Goal: Information Seeking & Learning: Learn about a topic

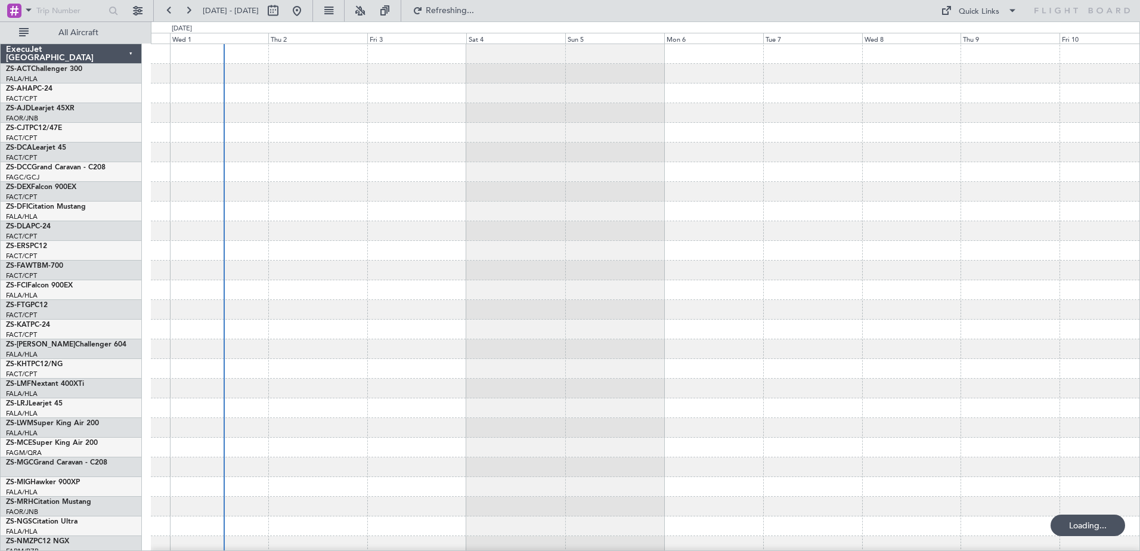
click at [560, 310] on div at bounding box center [645, 310] width 989 height 20
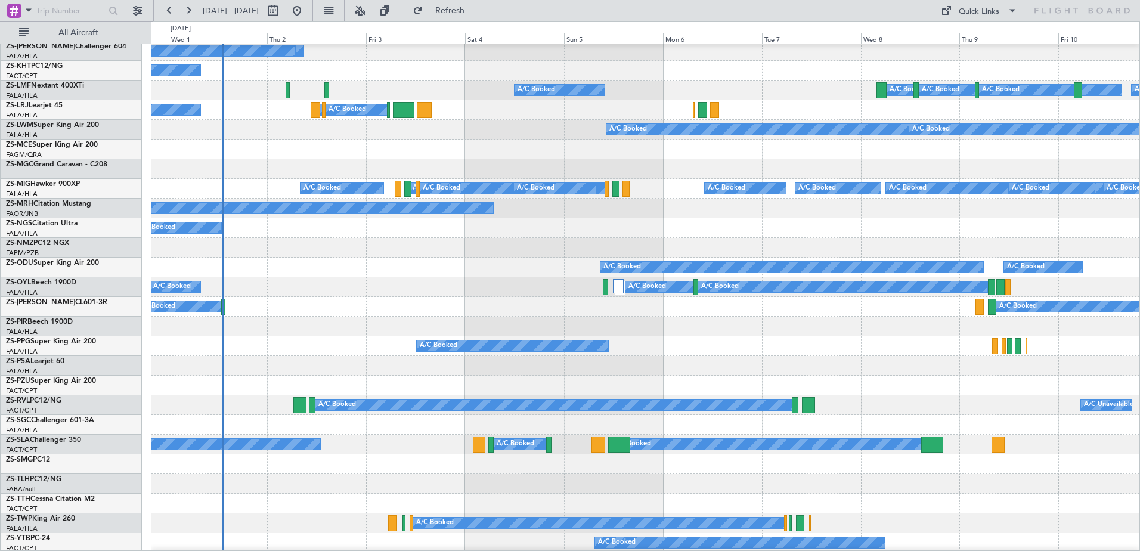
scroll to position [319, 0]
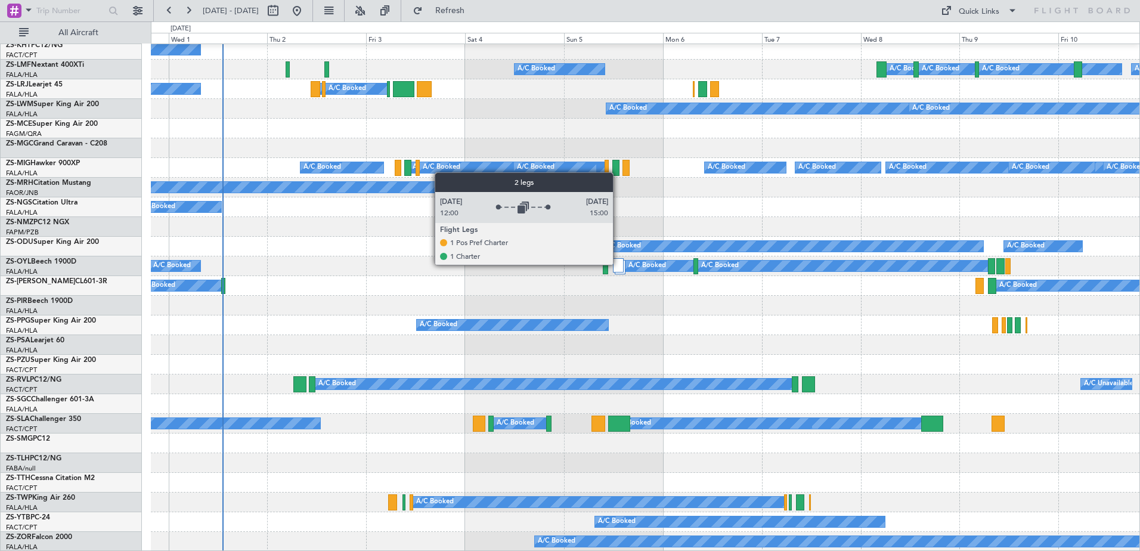
click at [618, 264] on div at bounding box center [618, 265] width 11 height 14
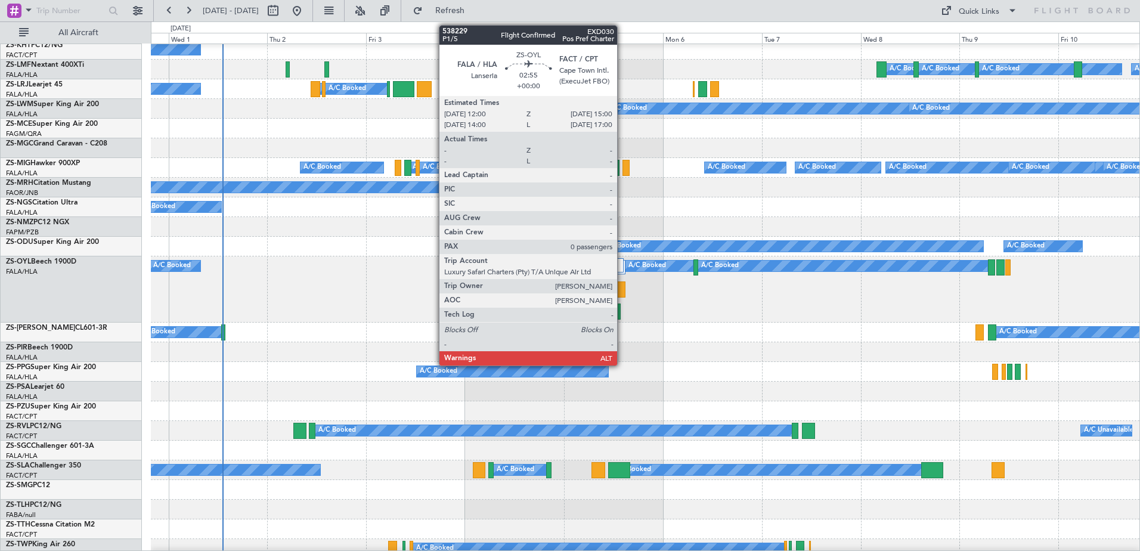
click at [623, 292] on div at bounding box center [619, 289] width 13 height 16
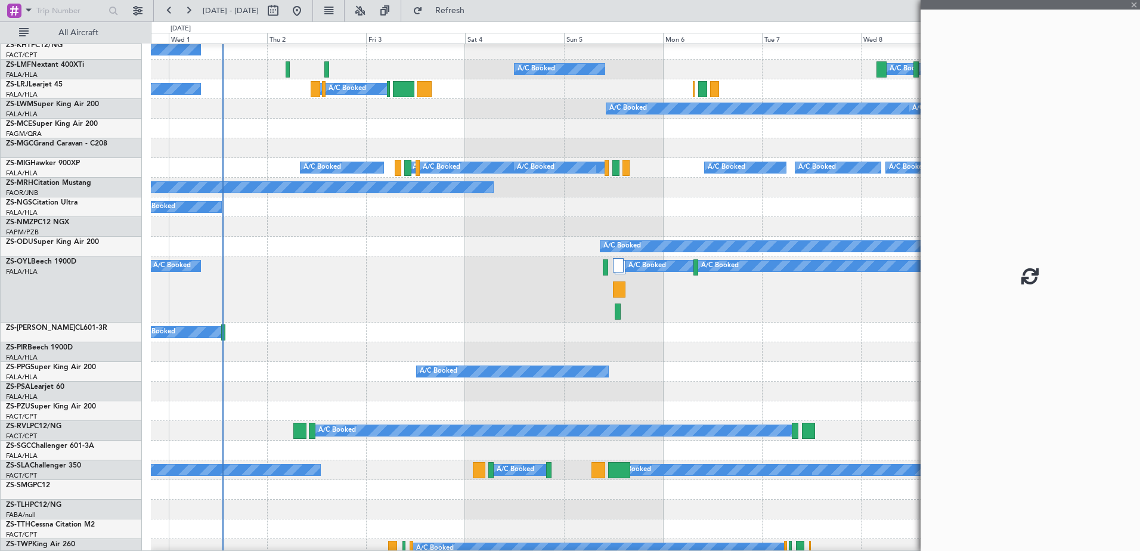
click at [623, 290] on div at bounding box center [619, 289] width 13 height 16
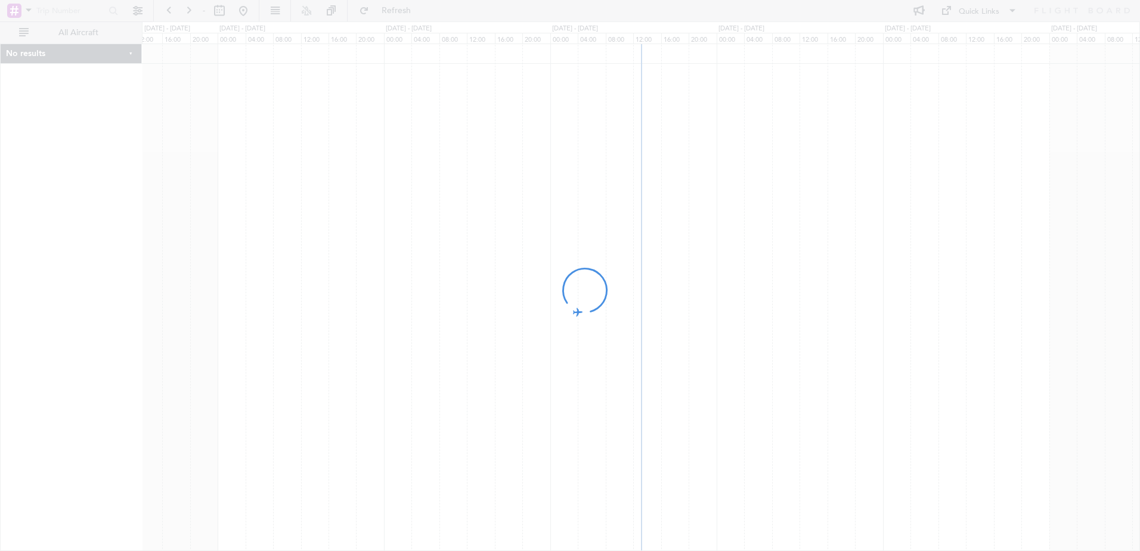
drag, startPoint x: 852, startPoint y: 177, endPoint x: 843, endPoint y: 178, distance: 9.0
click at [844, 178] on div at bounding box center [570, 275] width 1140 height 551
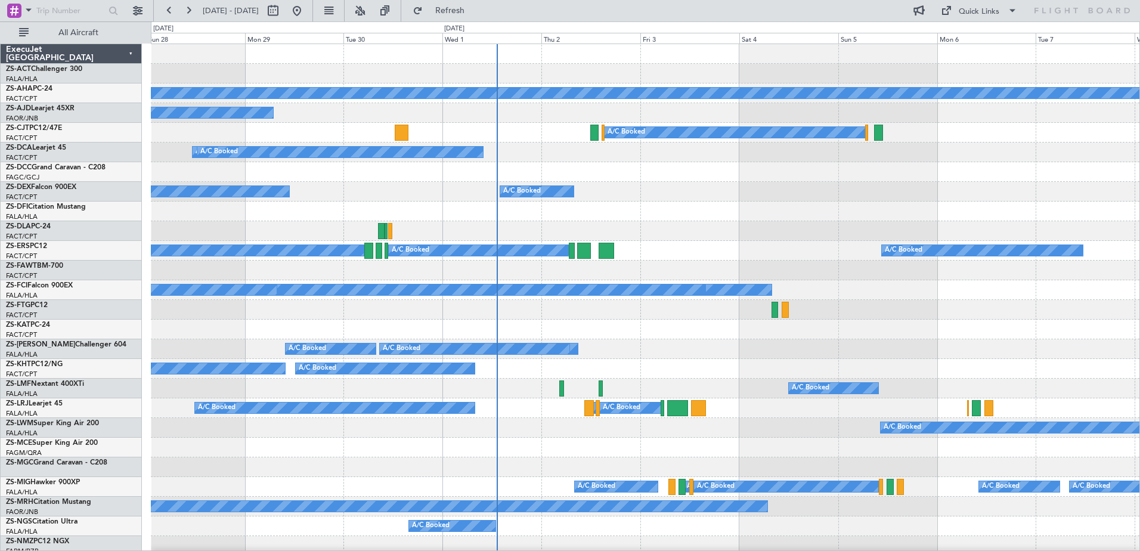
click at [543, 224] on div "Planned Maint A/C Booked A/C Booked A/C Booked A/C Booked A/C Booked A/C Booked…" at bounding box center [645, 457] width 989 height 827
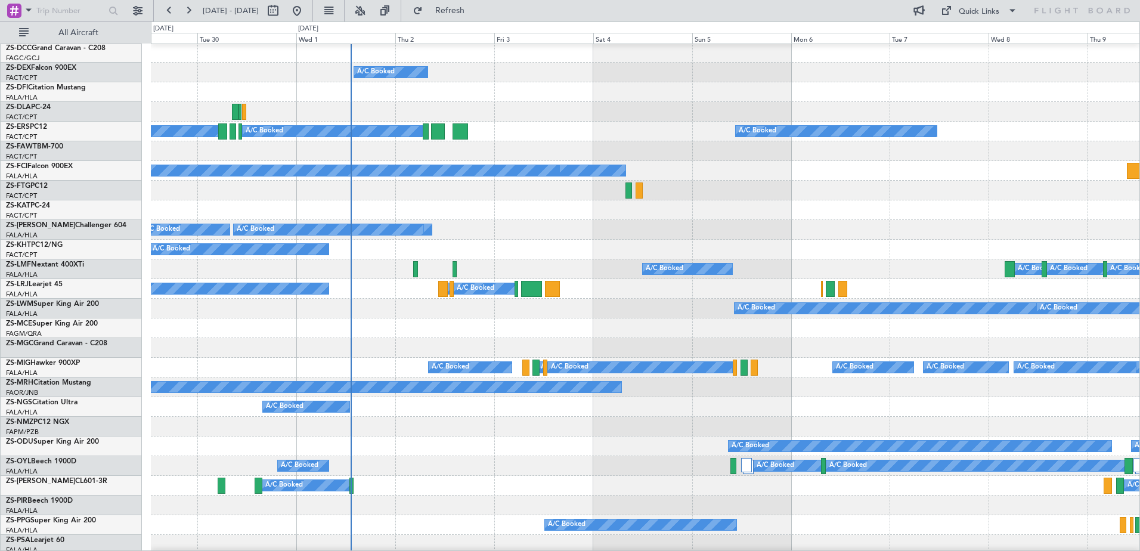
scroll to position [239, 0]
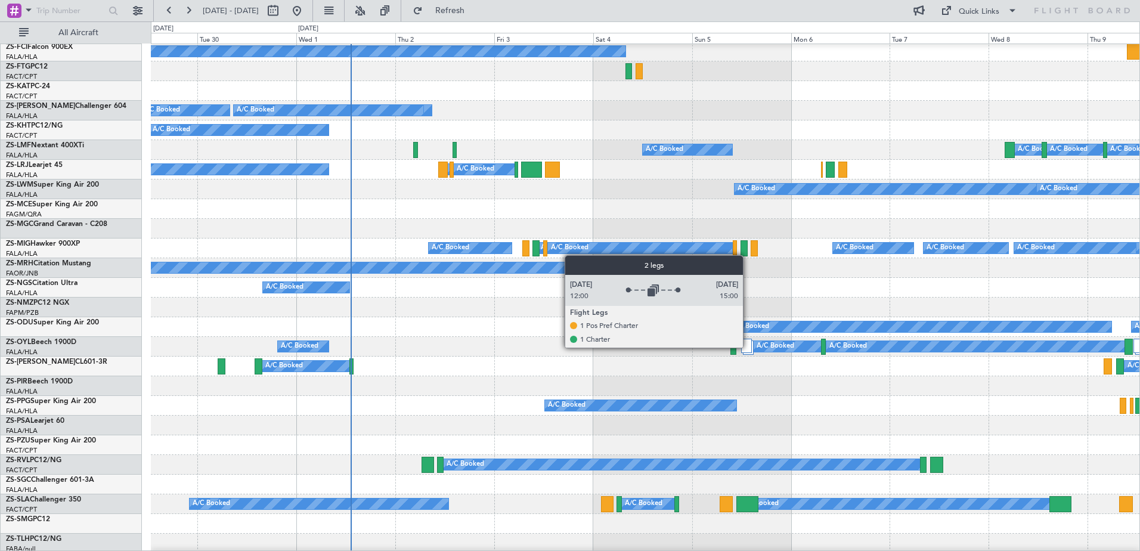
click at [748, 347] on div at bounding box center [746, 346] width 11 height 14
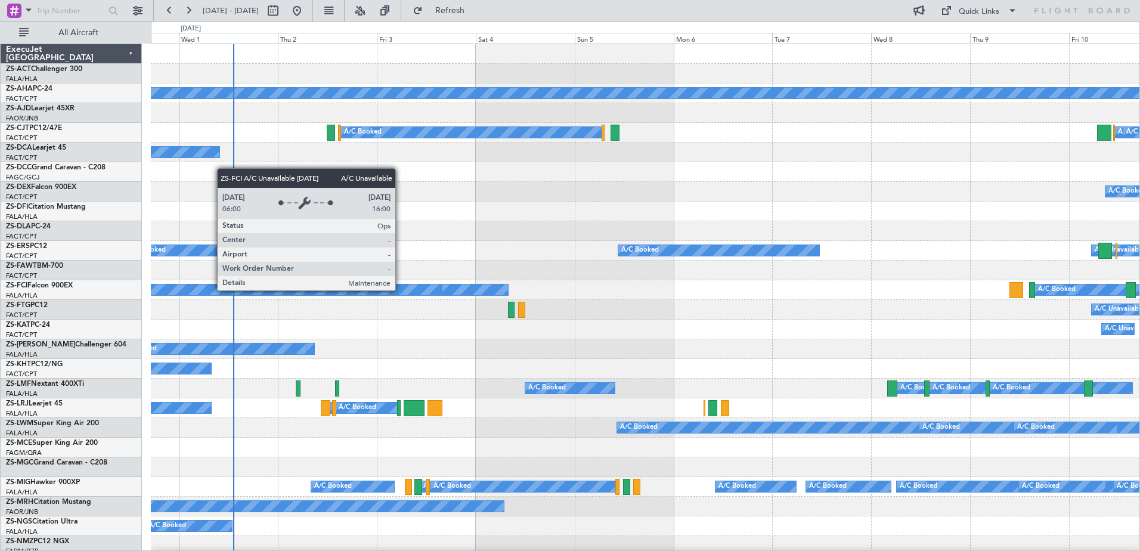
click at [386, 290] on div "A/C Booked A/C Unavailable A/C Unavailable A/C Booked A/C Booked A/C Booked A/C…" at bounding box center [645, 290] width 989 height 20
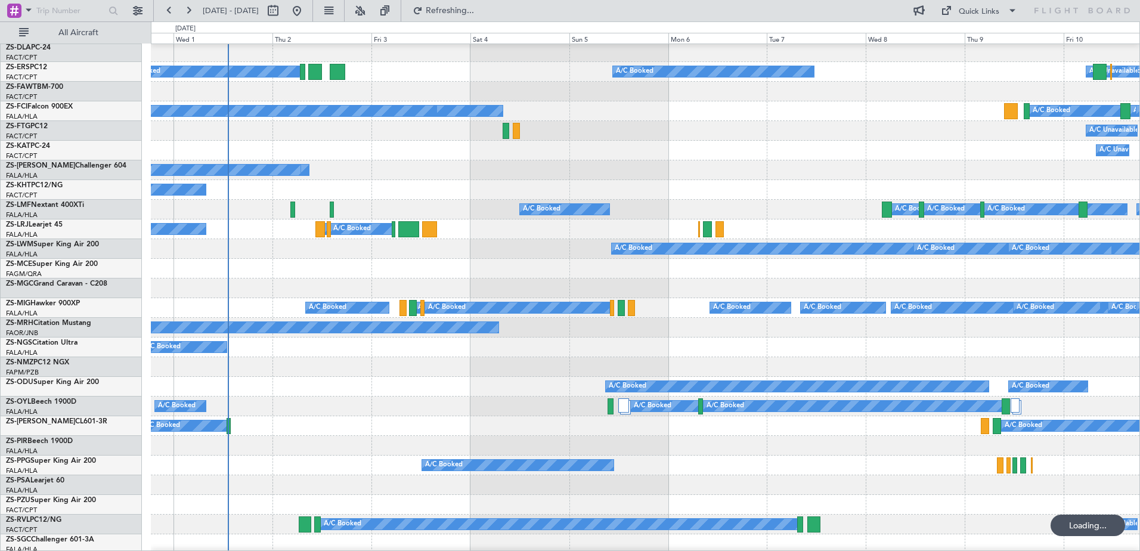
scroll to position [298, 0]
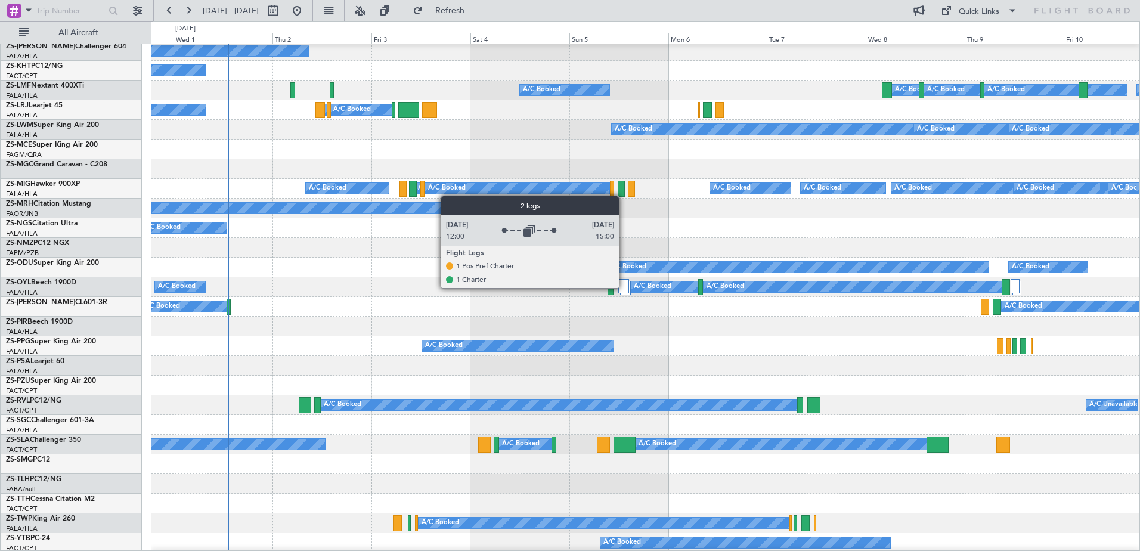
click at [624, 287] on div at bounding box center [623, 286] width 11 height 14
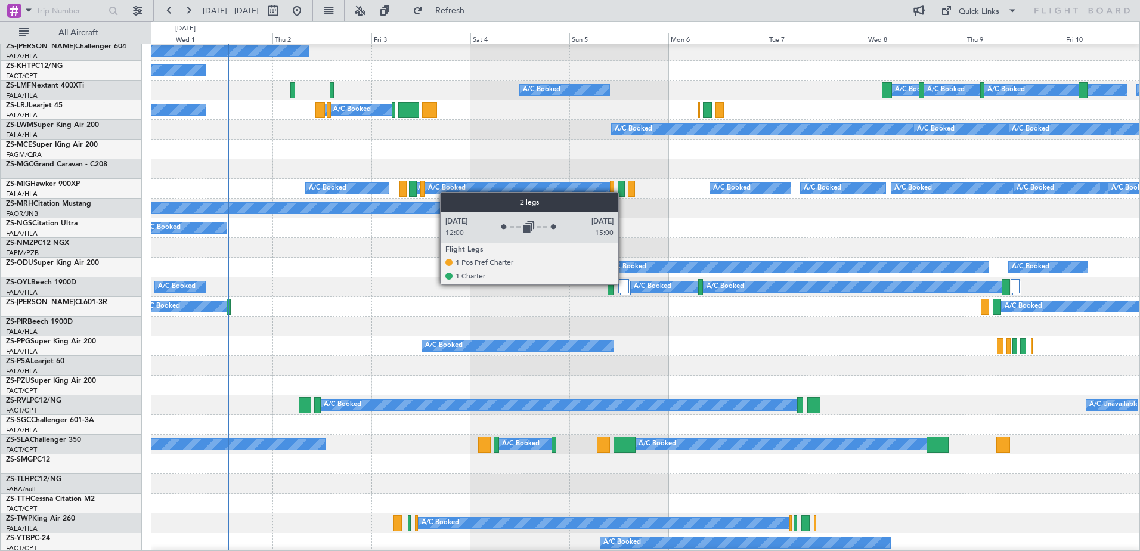
click at [624, 284] on div at bounding box center [623, 286] width 11 height 14
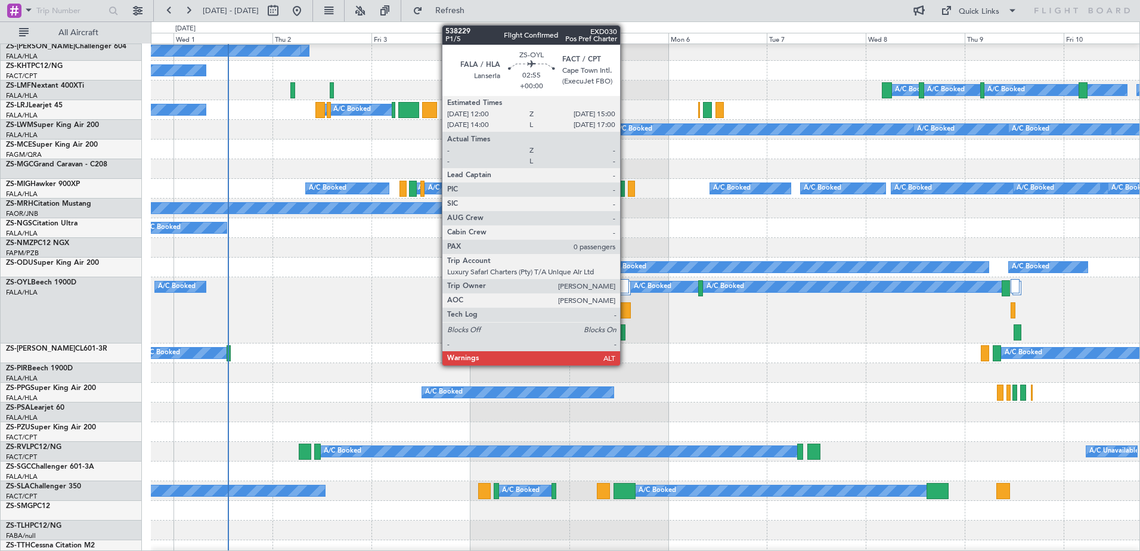
click at [626, 308] on div at bounding box center [624, 310] width 13 height 16
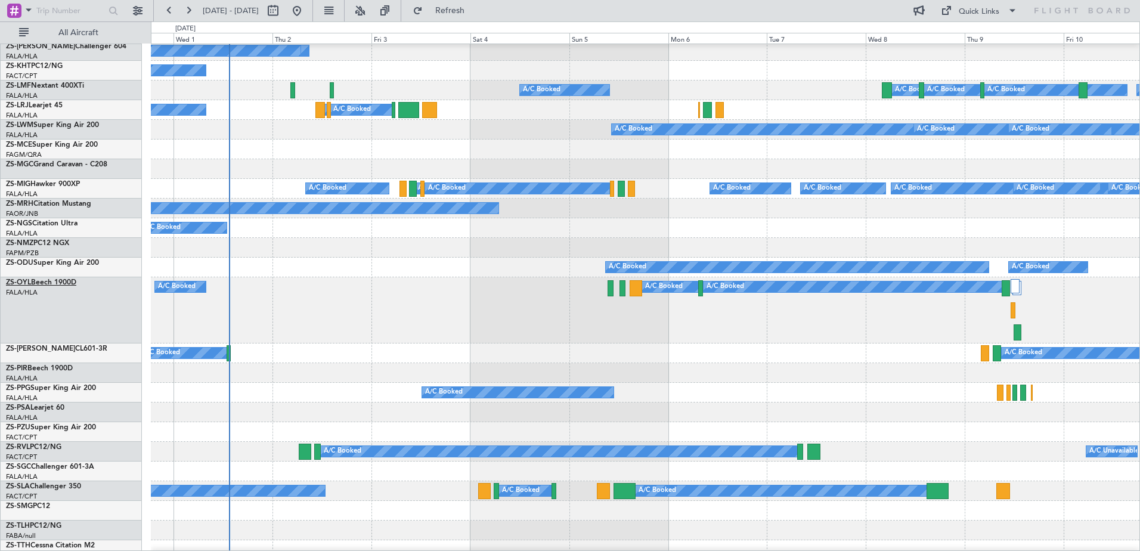
click at [36, 282] on link "ZS-OYL Beech 1900D" at bounding box center [41, 282] width 70 height 7
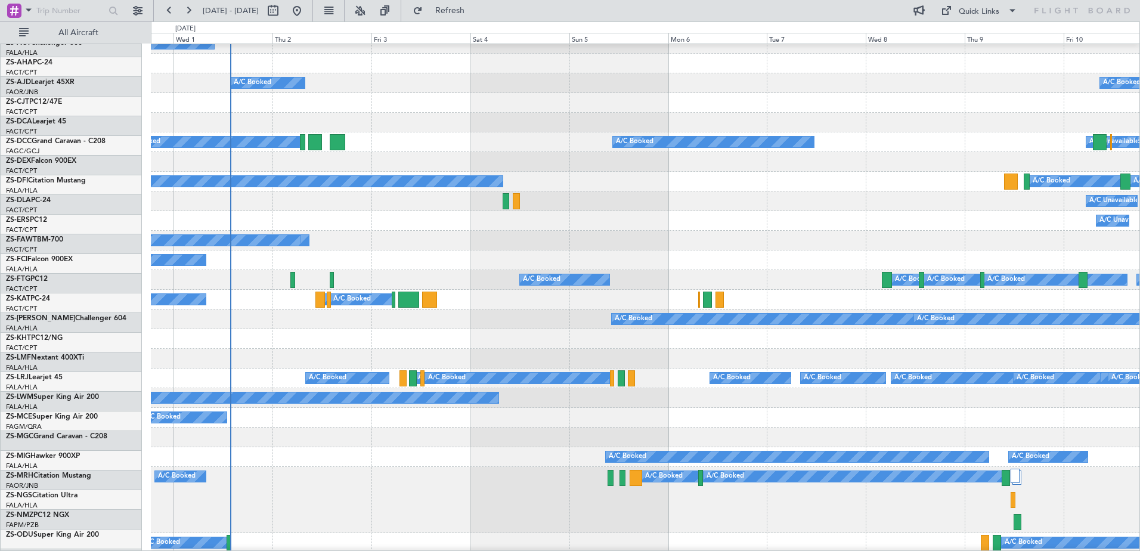
scroll to position [0, 0]
